Goal: Information Seeking & Learning: Learn about a topic

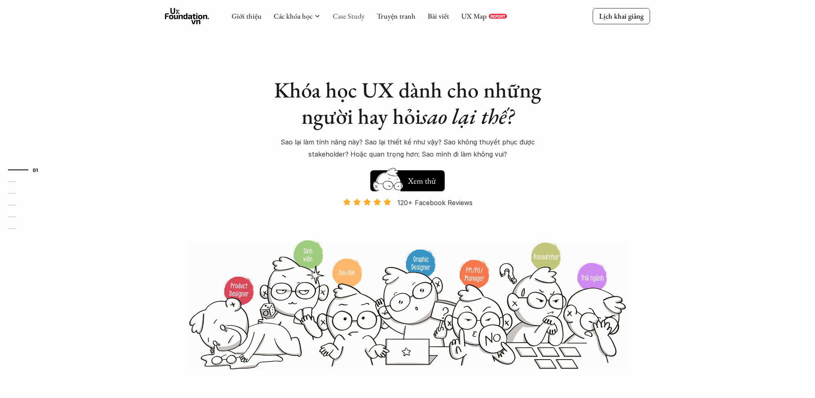
click at [346, 17] on link "Case Study" at bounding box center [349, 15] width 32 height 9
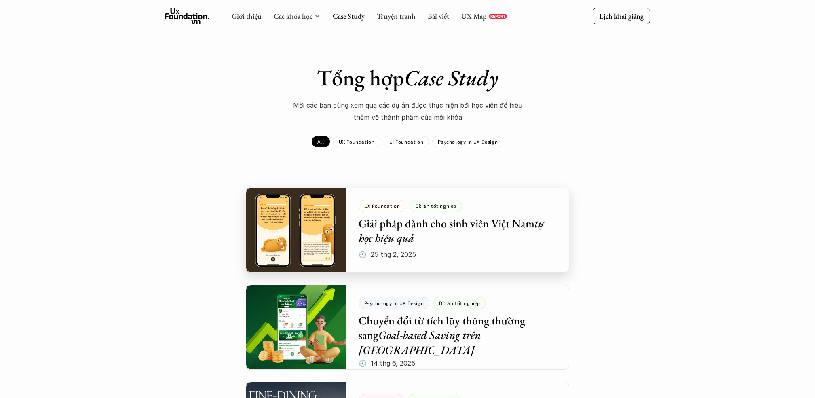
click at [395, 260] on div at bounding box center [407, 230] width 323 height 85
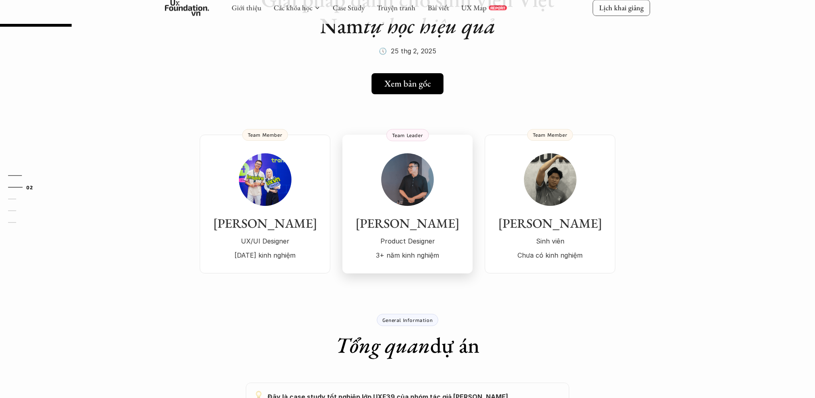
scroll to position [120, 0]
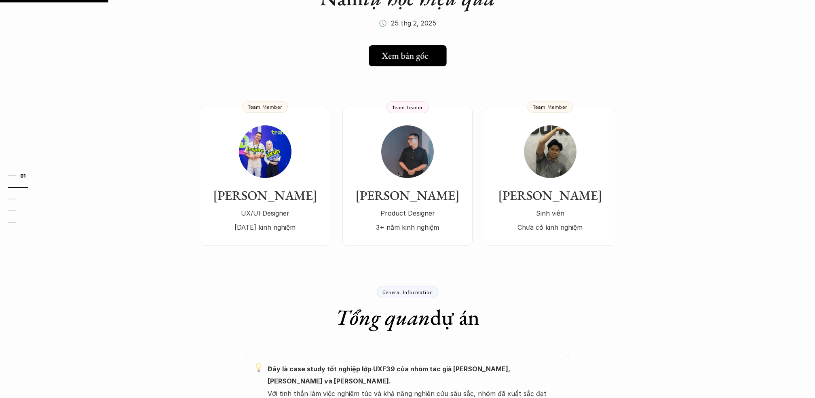
click at [394, 47] on link "Xem bản gốc" at bounding box center [408, 55] width 78 height 21
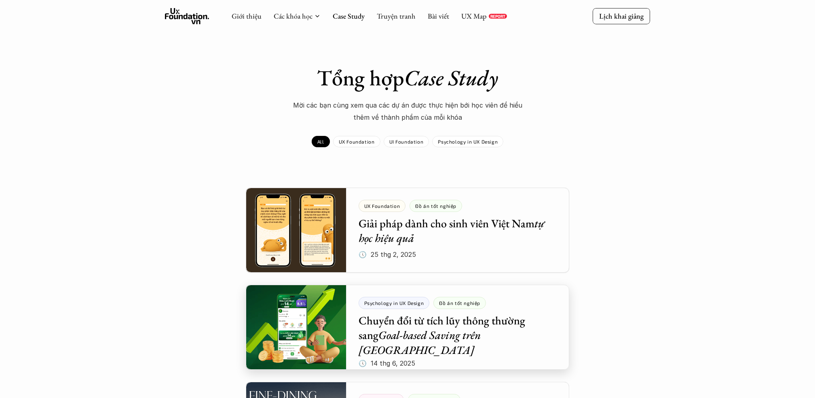
click at [451, 307] on div at bounding box center [407, 327] width 323 height 85
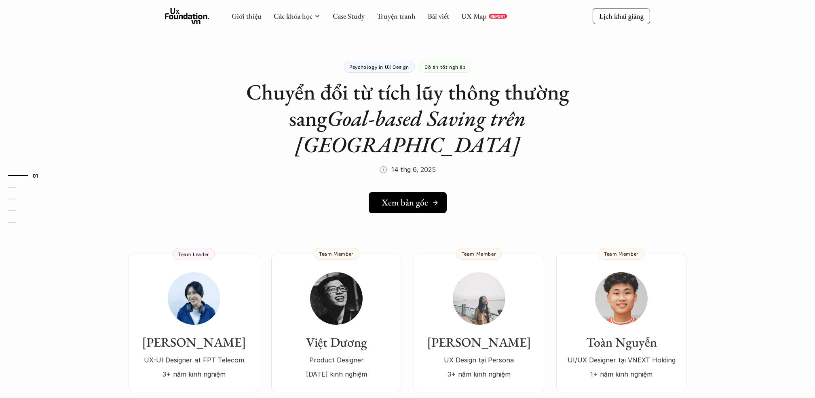
click at [407, 197] on h5 "Xem bản gốc" at bounding box center [405, 202] width 46 height 11
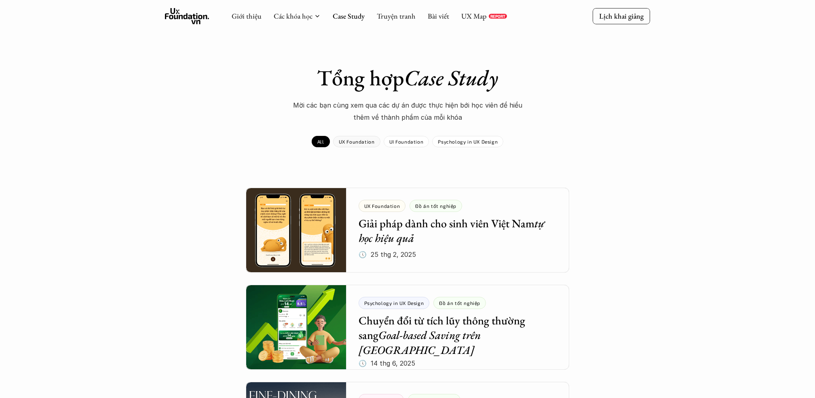
click at [356, 139] on p "UX Foundation" at bounding box center [357, 142] width 36 height 6
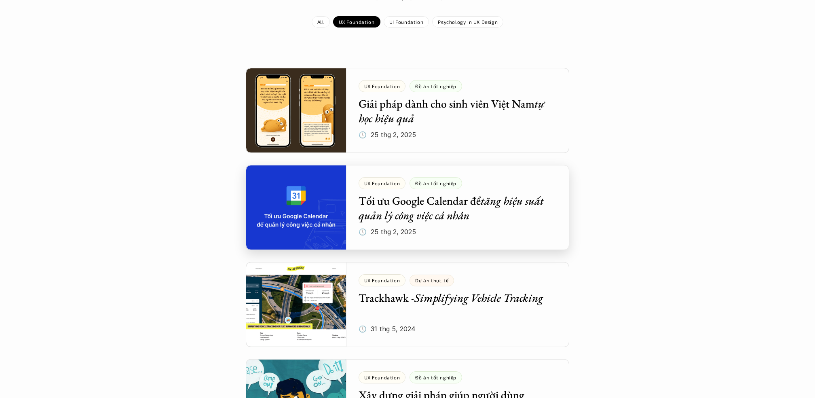
scroll to position [128, 0]
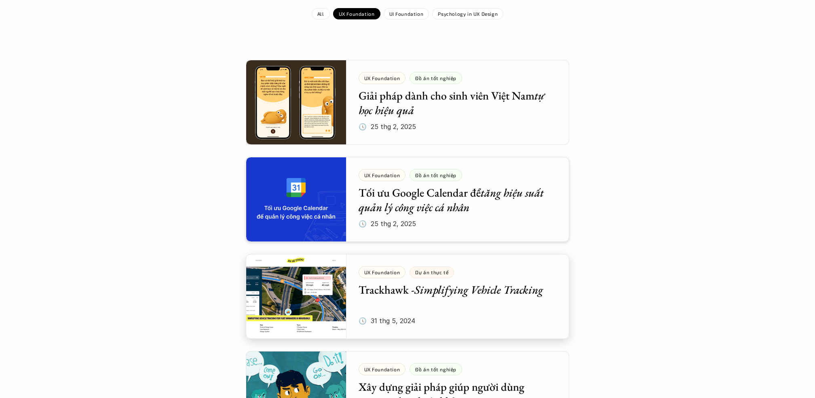
click at [449, 227] on div at bounding box center [407, 199] width 323 height 85
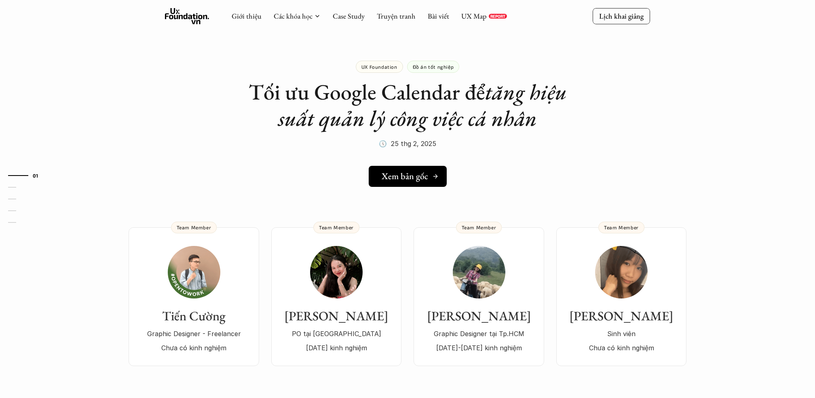
click at [410, 178] on h5 "Xem bản gốc" at bounding box center [405, 176] width 46 height 11
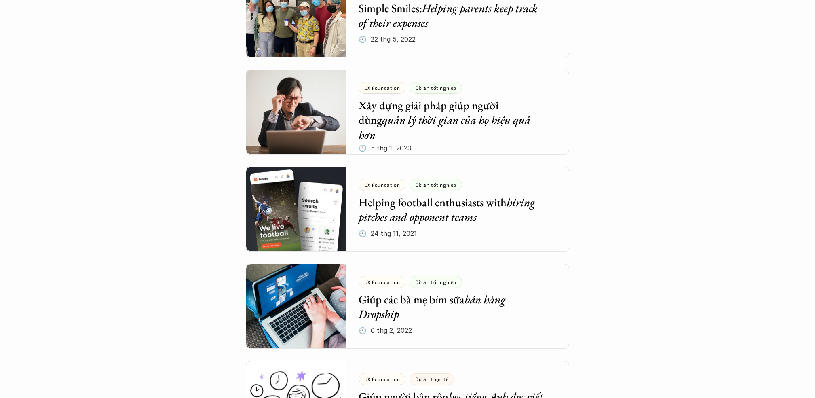
scroll to position [992, 0]
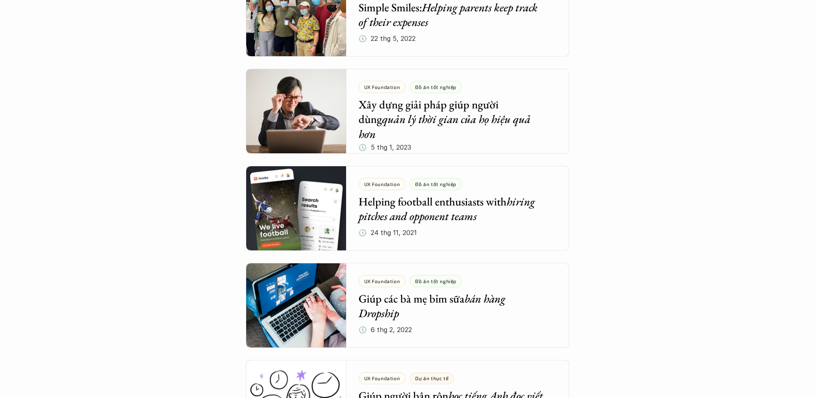
click at [696, 197] on div "Tổng hợp Case Study Mời các bạn cùng xem qua các dự án được thực hiện bới học v…" at bounding box center [407, 173] width 815 height 2331
click at [691, 212] on div "Tổng hợp Case Study Mời các bạn cùng xem qua các dự án được thực hiện bới học v…" at bounding box center [407, 173] width 815 height 2331
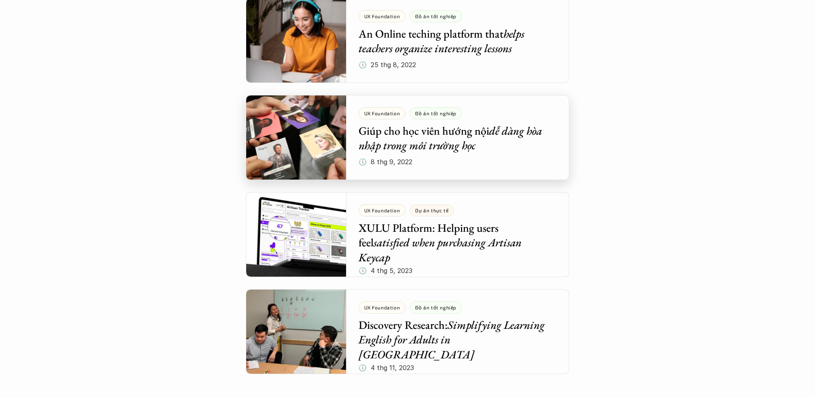
scroll to position [1750, 0]
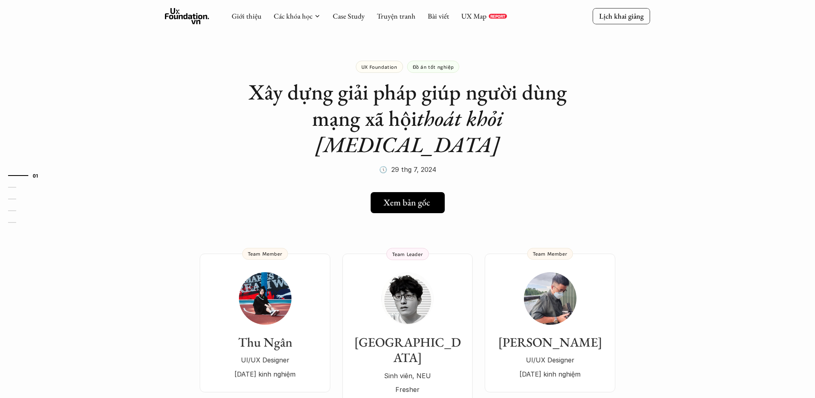
click at [403, 197] on h5 "Xem bản gốc" at bounding box center [406, 202] width 46 height 11
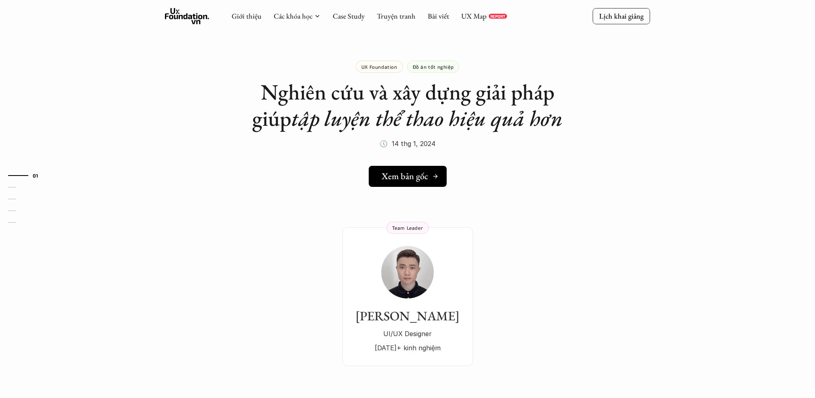
click at [403, 174] on h5 "Xem bản gốc" at bounding box center [405, 176] width 46 height 11
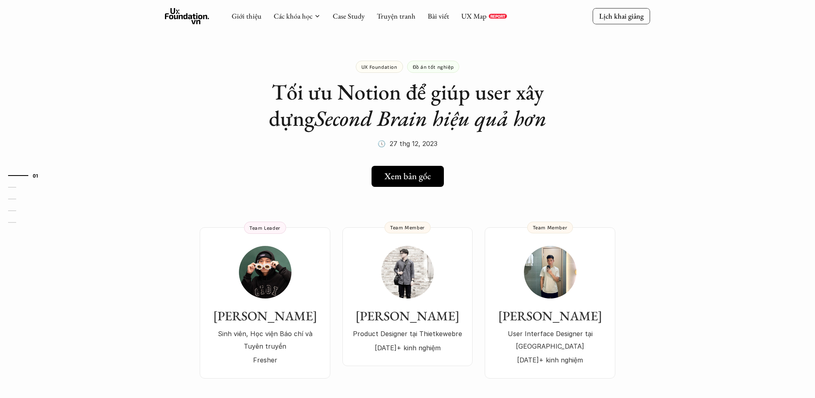
click at [405, 177] on h5 "Xem bản gốc" at bounding box center [407, 176] width 46 height 11
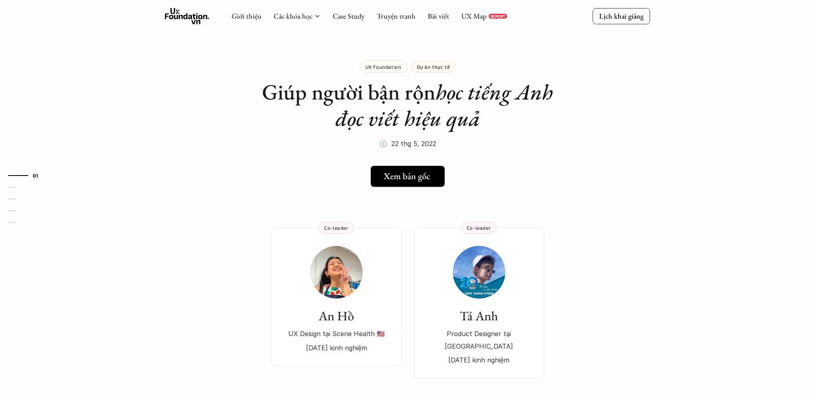
click at [420, 174] on h5 "Xem bản gốc" at bounding box center [406, 176] width 46 height 11
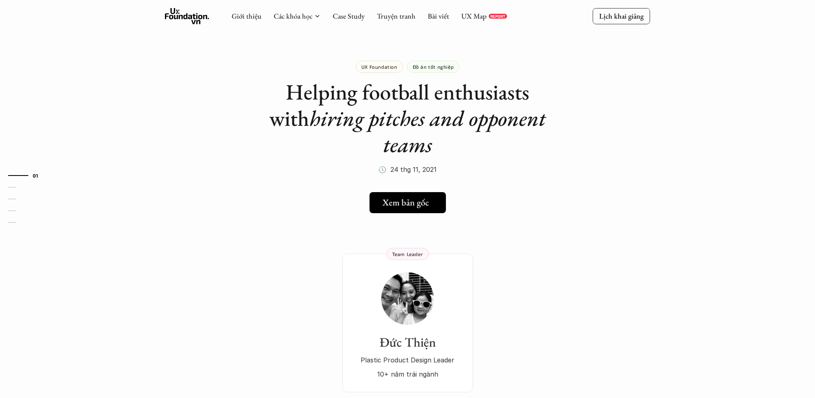
click at [402, 197] on h5 "Xem bản gốc" at bounding box center [405, 202] width 46 height 11
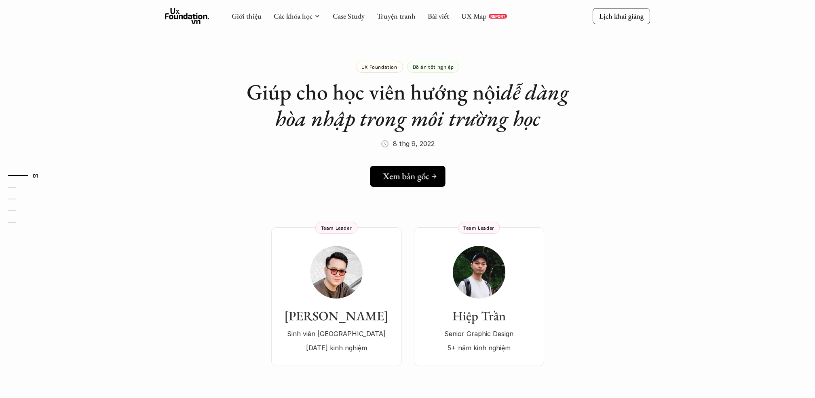
click at [418, 181] on h5 "Xem bản gốc" at bounding box center [406, 176] width 46 height 11
